Goal: Information Seeking & Learning: Check status

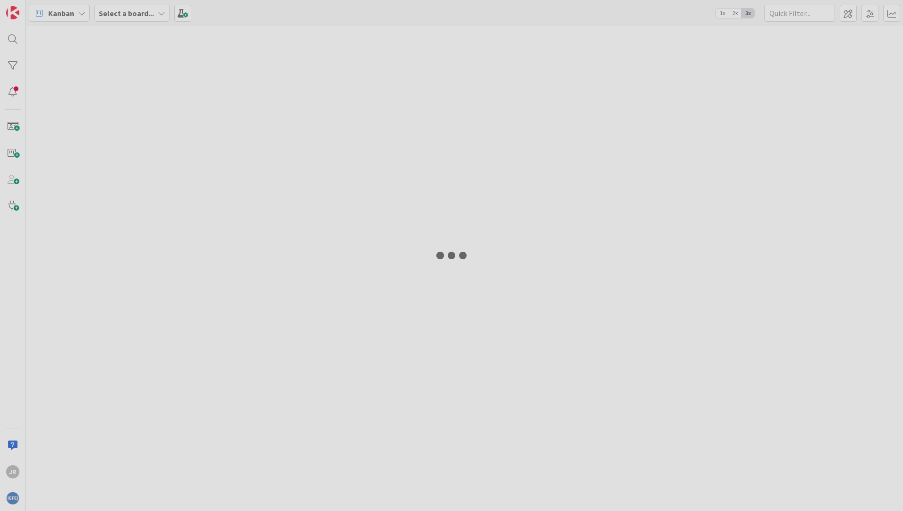
type input "herdeir"
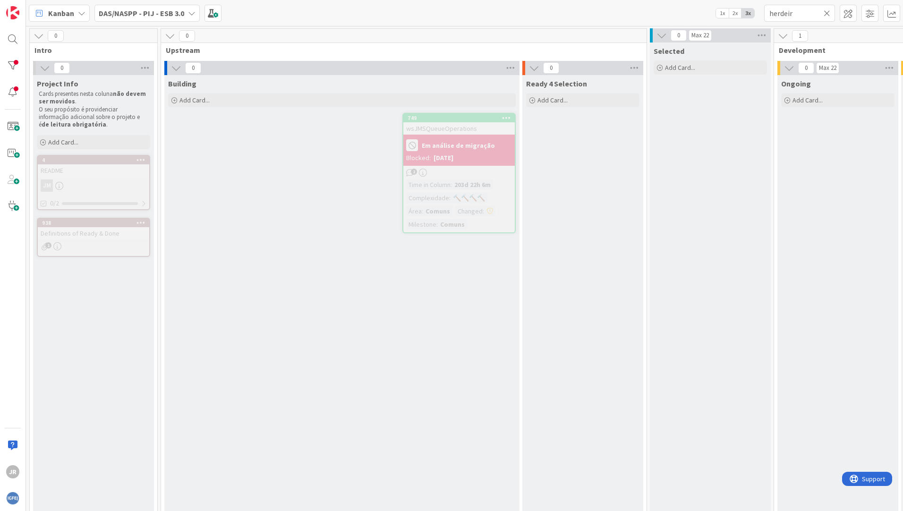
click at [187, 8] on div "DAS/NASPP - PIJ - ESB 3.0" at bounding box center [146, 13] width 105 height 17
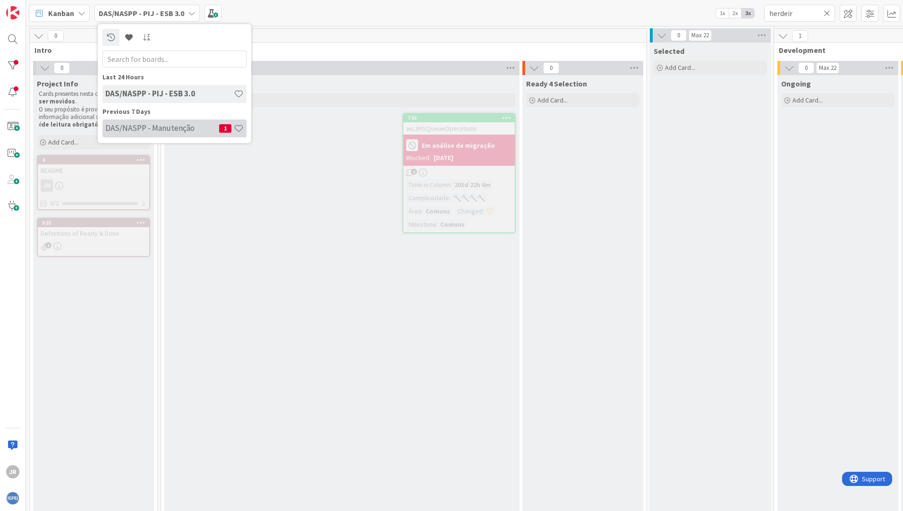
click at [135, 132] on h4 "DAS/NASPP - Manutenção" at bounding box center [162, 127] width 114 height 9
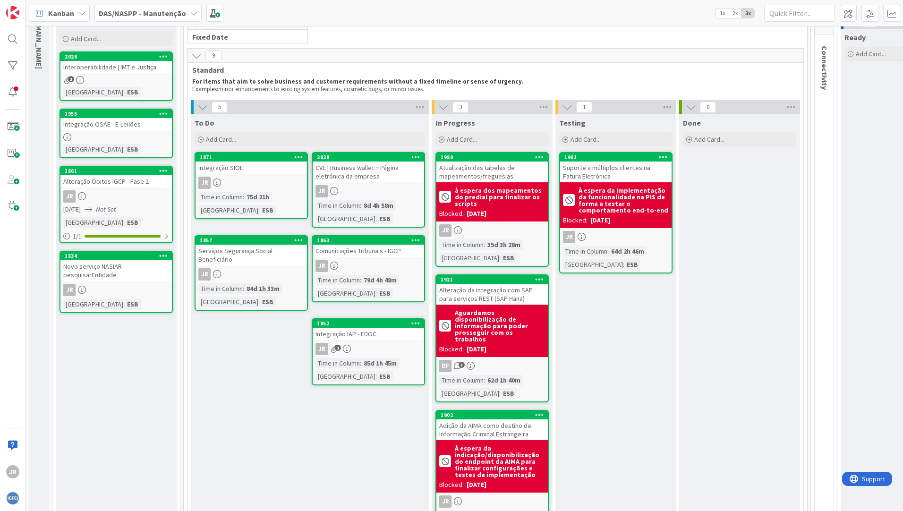
scroll to position [94, 0]
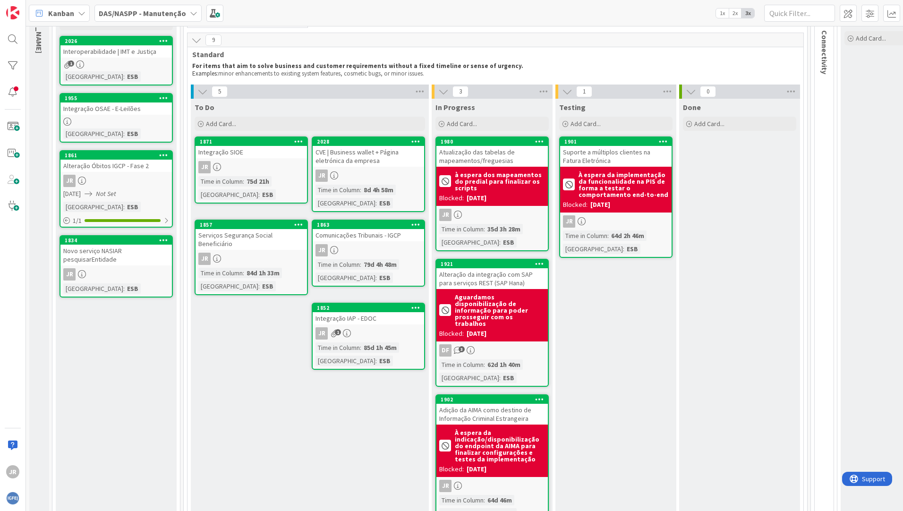
click at [367, 249] on div "JR" at bounding box center [368, 250] width 111 height 12
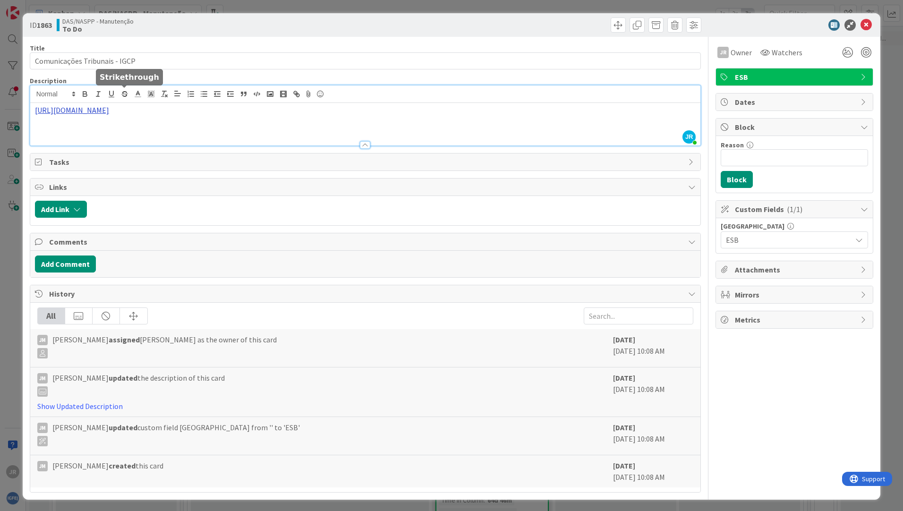
click at [124, 95] on div "JR [PERSON_NAME] just joined [URL][DOMAIN_NAME]" at bounding box center [365, 115] width 670 height 60
click at [56, 129] on link "[URL][DOMAIN_NAME]" at bounding box center [69, 128] width 65 height 12
click at [861, 23] on icon at bounding box center [866, 24] width 11 height 11
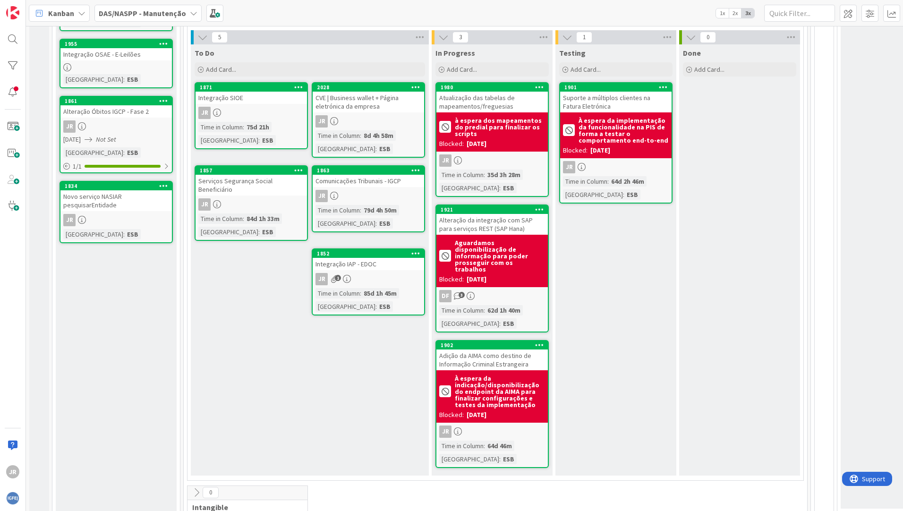
scroll to position [102, 0]
